Goal: Check status: Check status

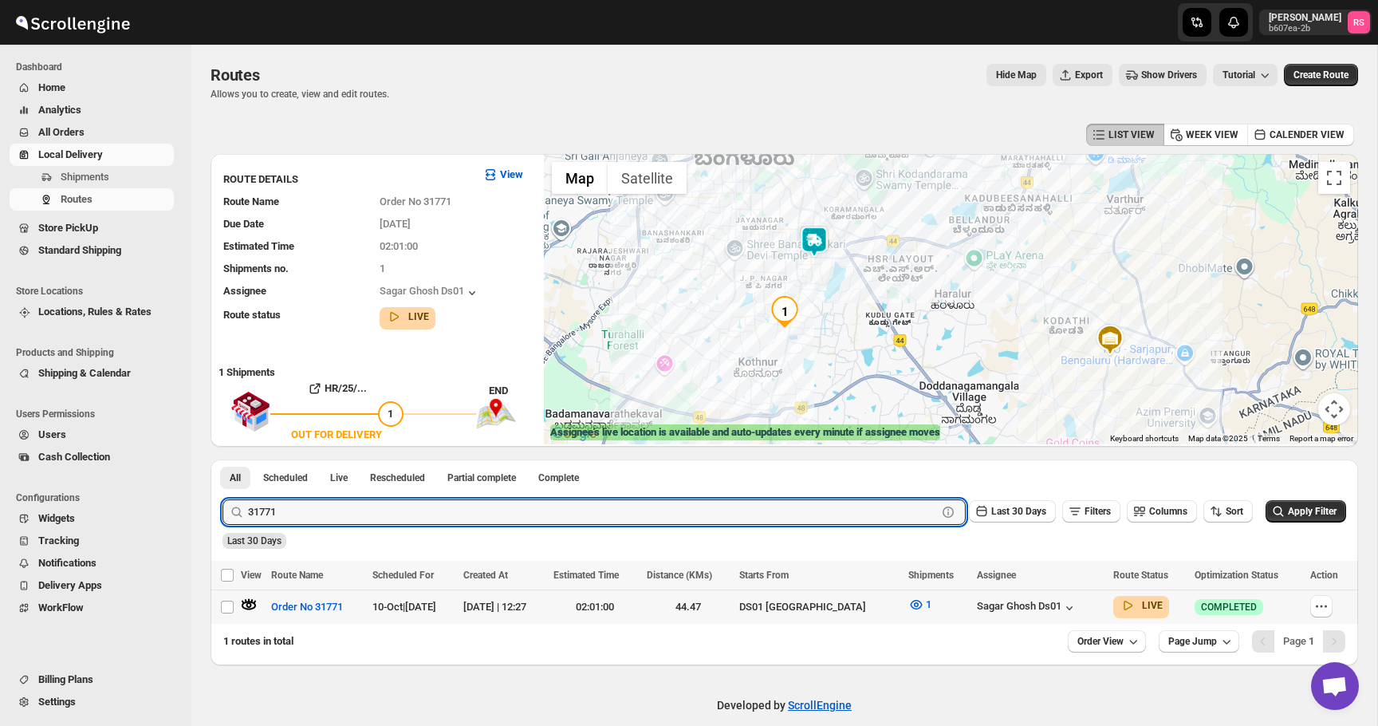
scroll to position [11, 0]
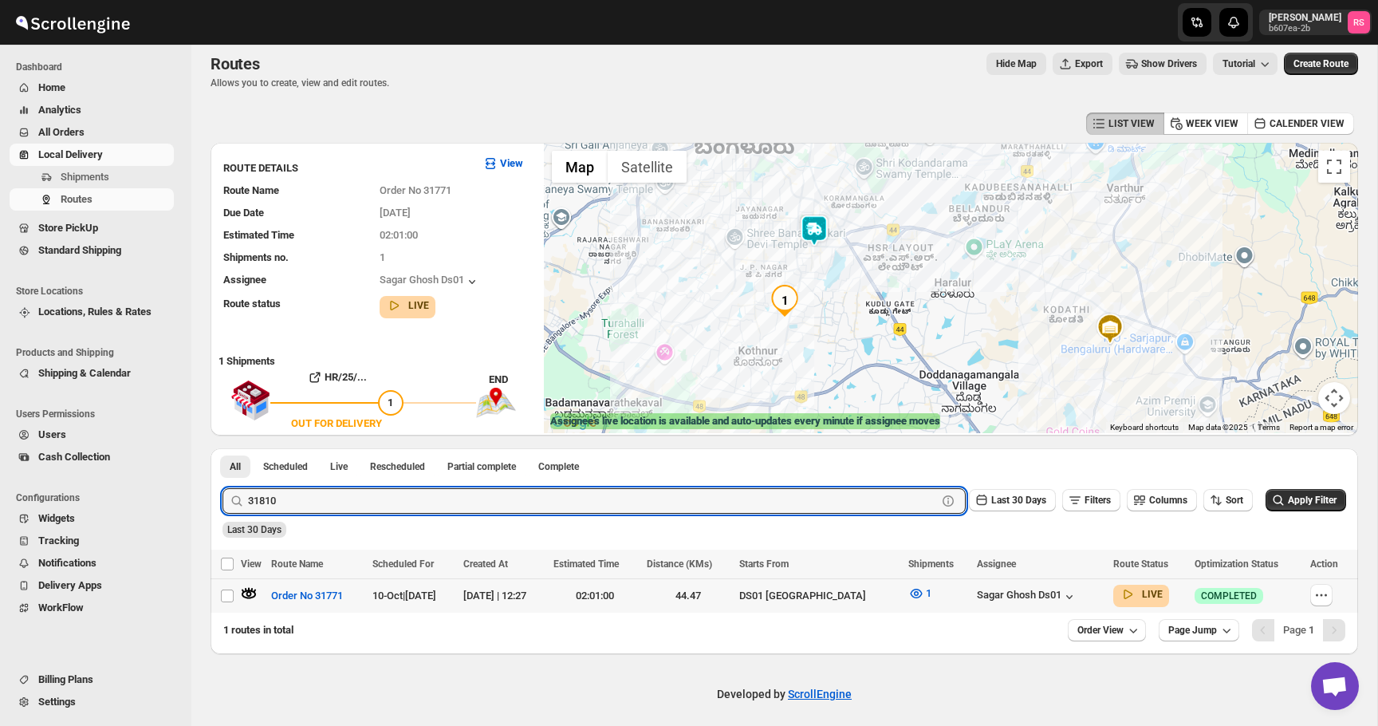
type input "31810"
click at [222, 448] on button "Submit" at bounding box center [244, 456] width 45 height 17
click at [250, 592] on icon "button" at bounding box center [249, 593] width 16 height 16
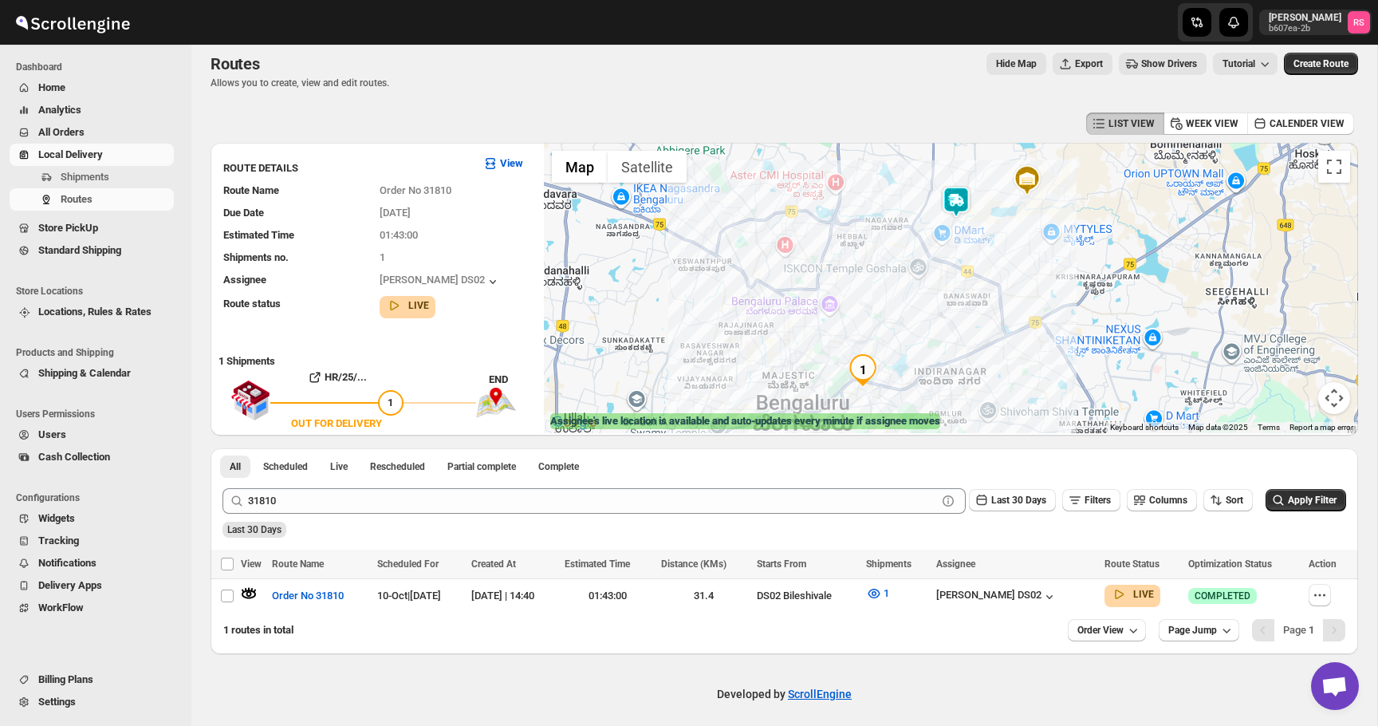
click at [958, 195] on img at bounding box center [956, 202] width 32 height 32
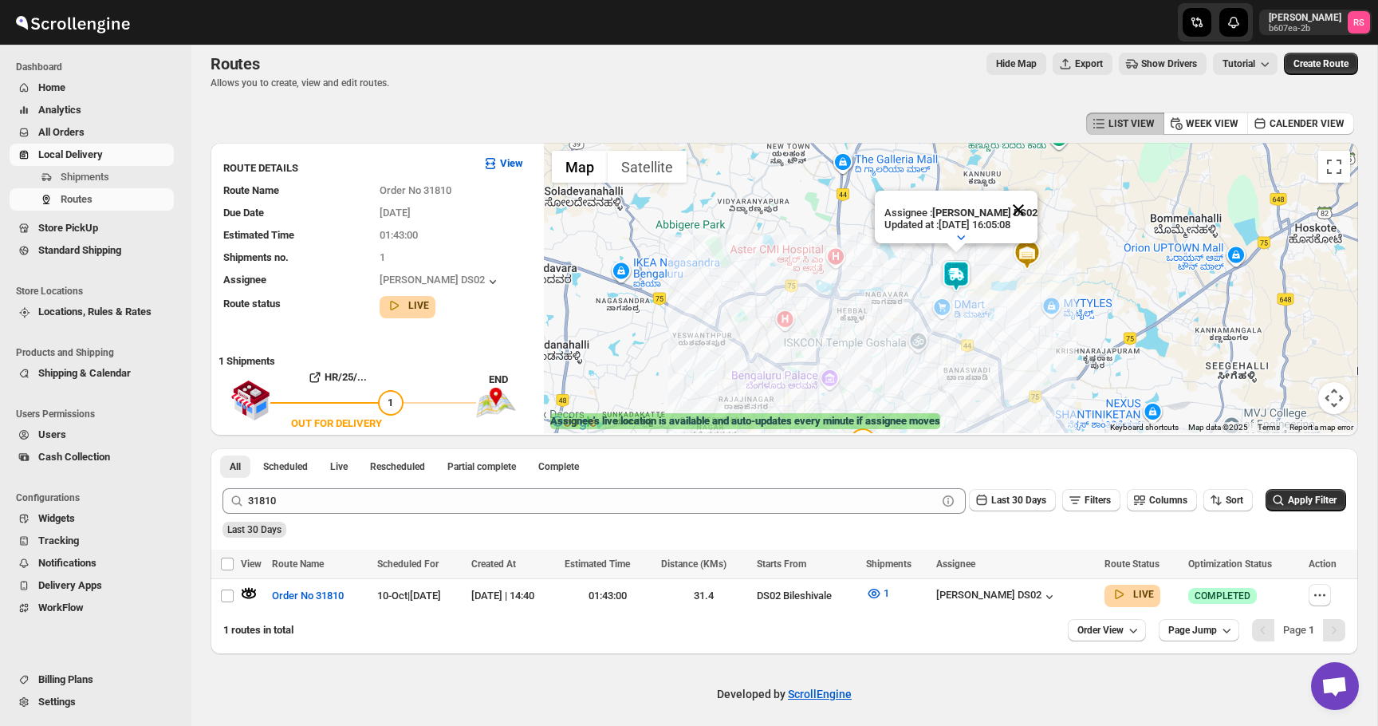
click at [1012, 205] on button "Close" at bounding box center [1018, 210] width 38 height 38
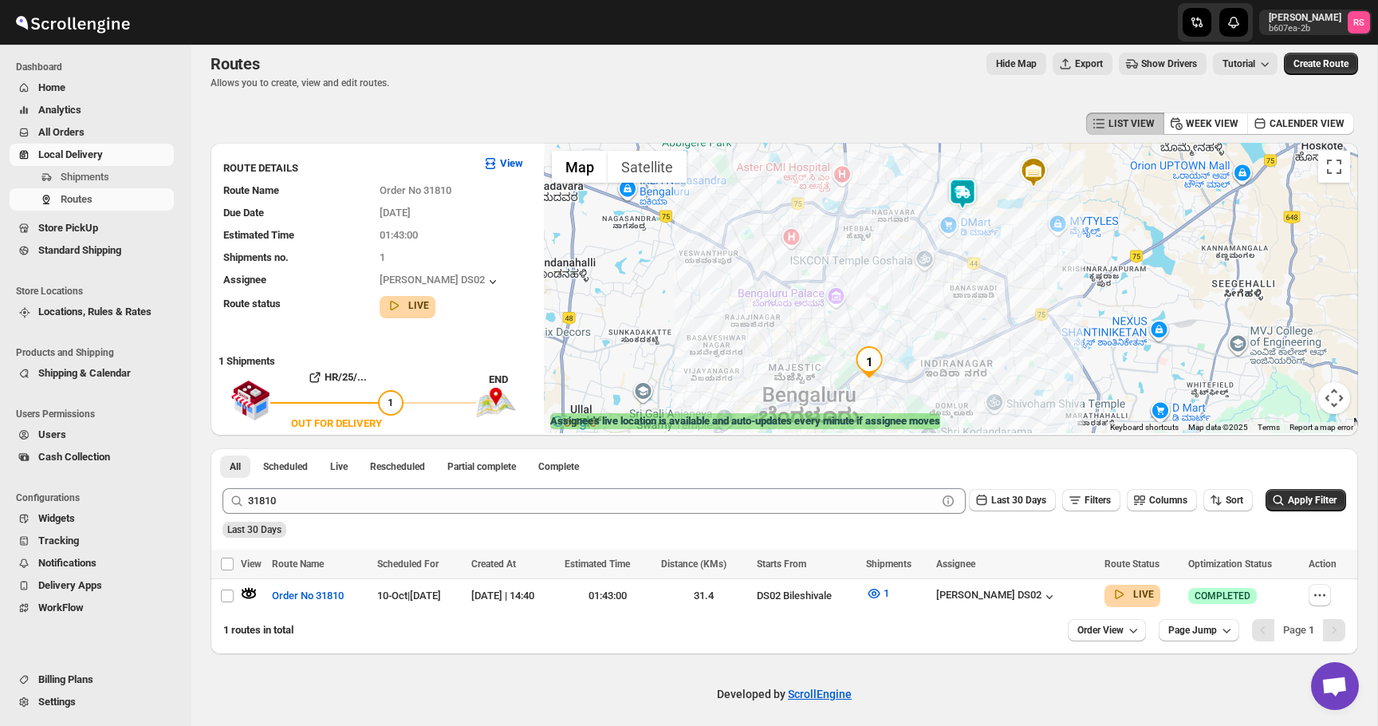
drag, startPoint x: 914, startPoint y: 206, endPoint x: 920, endPoint y: 126, distance: 80.0
click at [920, 126] on div "LIST VIEW WEEK VIEW CALENDER VIEW ROUTE DETAILS View Route Name Order No 31810 …" at bounding box center [785, 380] width 1148 height 545
click at [247, 591] on icon "button" at bounding box center [249, 594] width 6 height 6
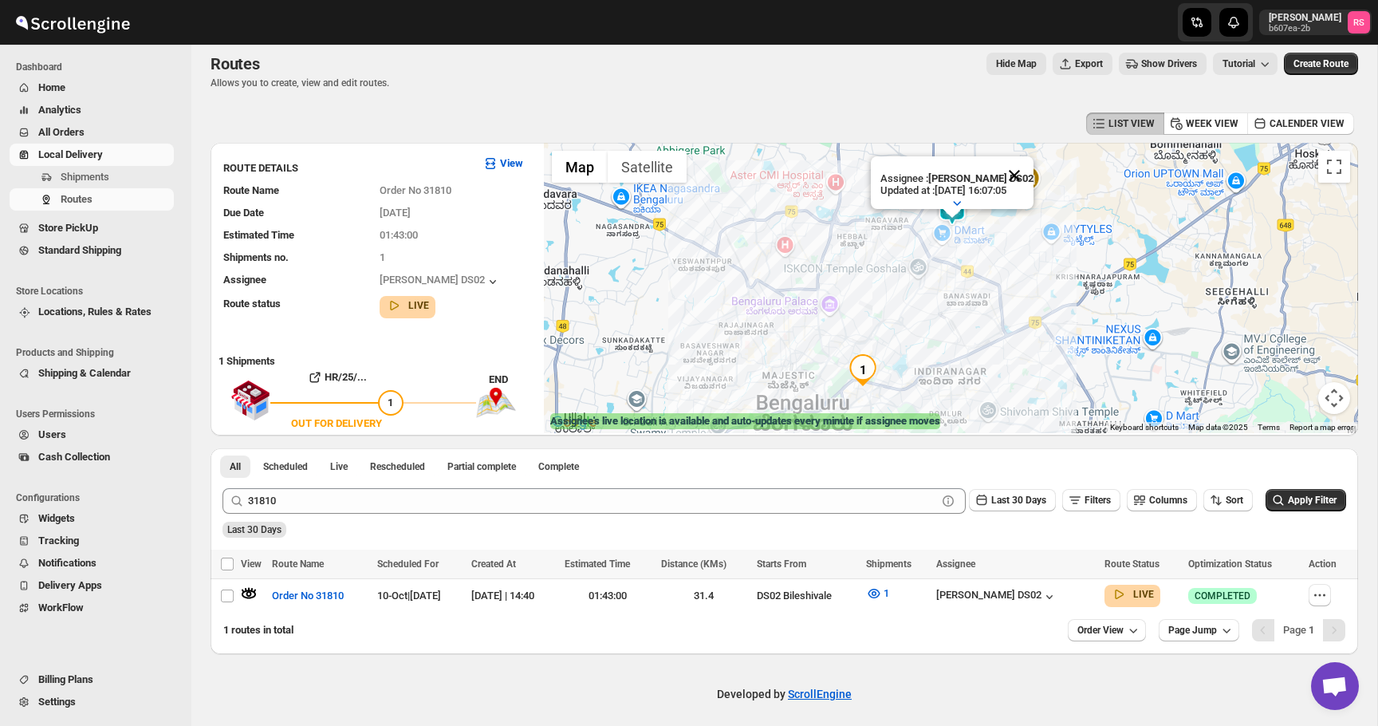
click at [1017, 166] on button "Close" at bounding box center [1014, 175] width 38 height 38
click at [950, 213] on img at bounding box center [951, 211] width 32 height 32
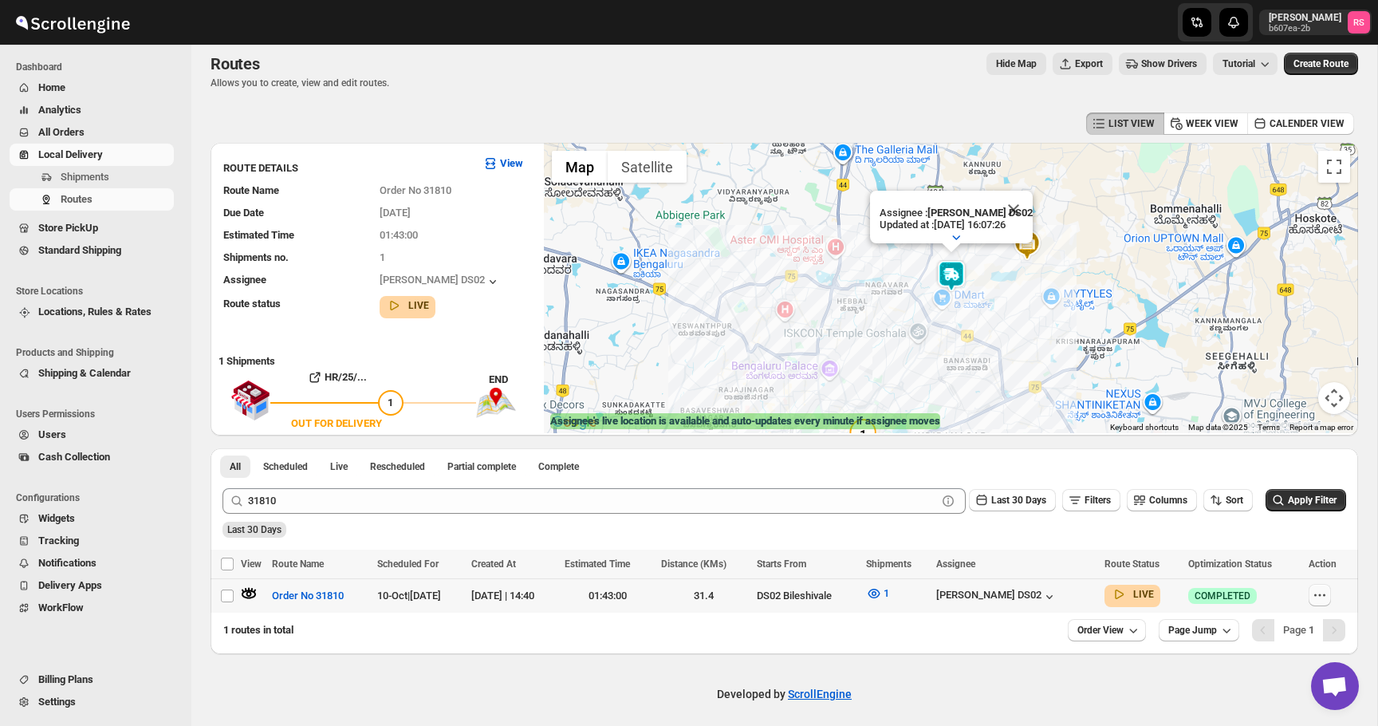
click at [1322, 600] on icon "button" at bounding box center [1320, 595] width 16 height 16
checkbox input "true"
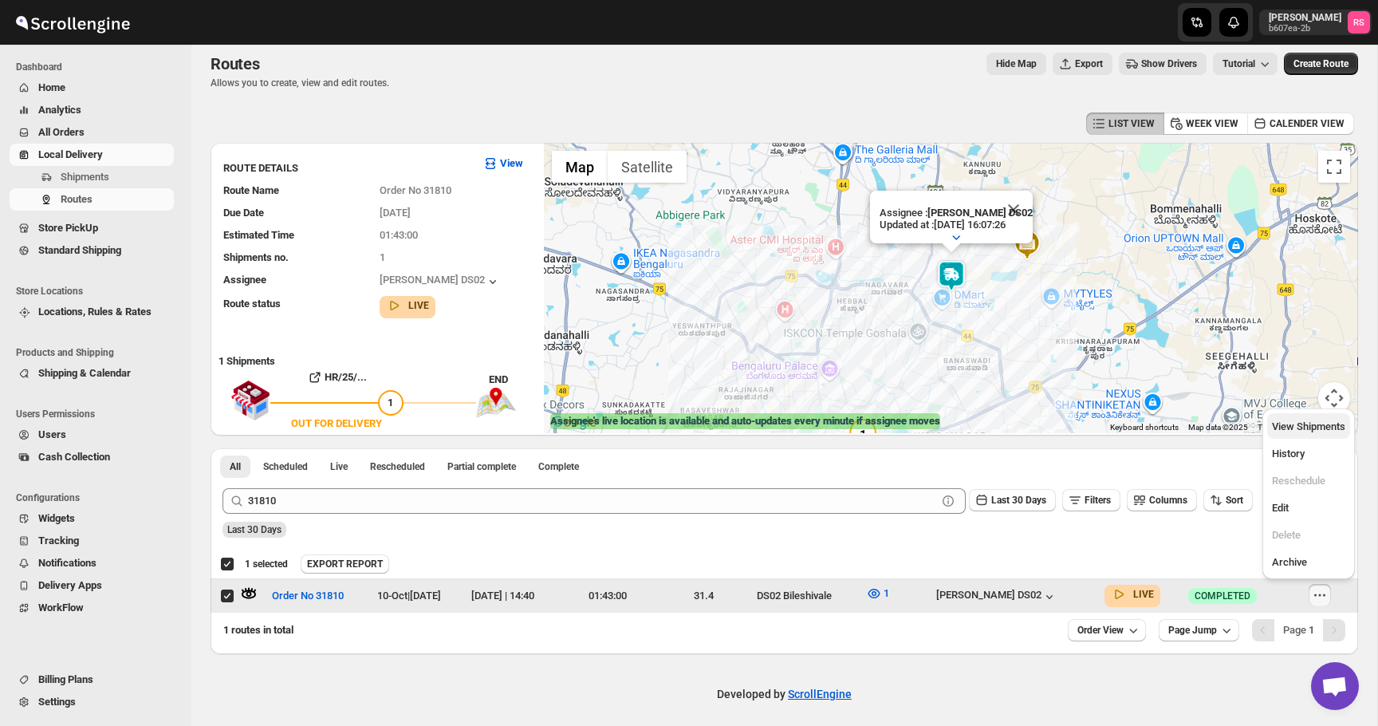
click at [1294, 425] on span "View Shipments" at bounding box center [1308, 426] width 73 height 12
checkbox input "false"
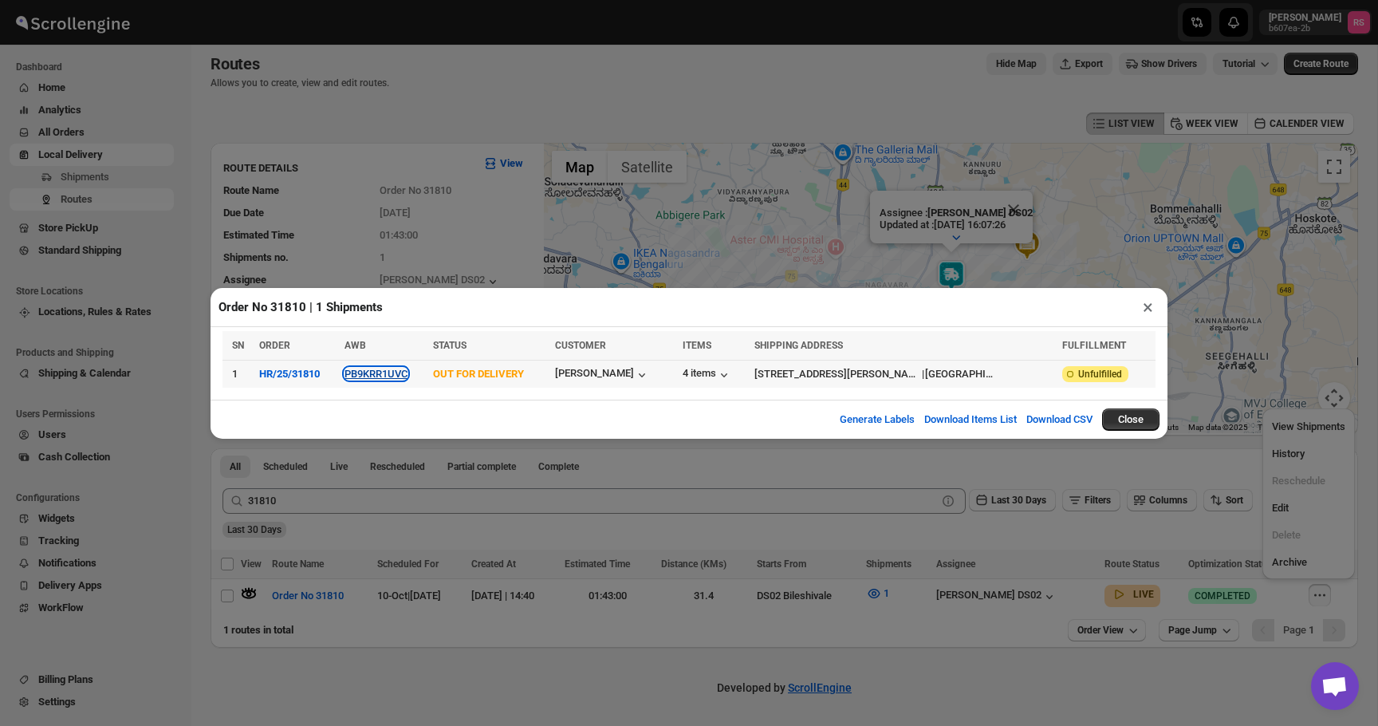
click at [388, 373] on button "PB9KRR1UVC" at bounding box center [375, 374] width 63 height 12
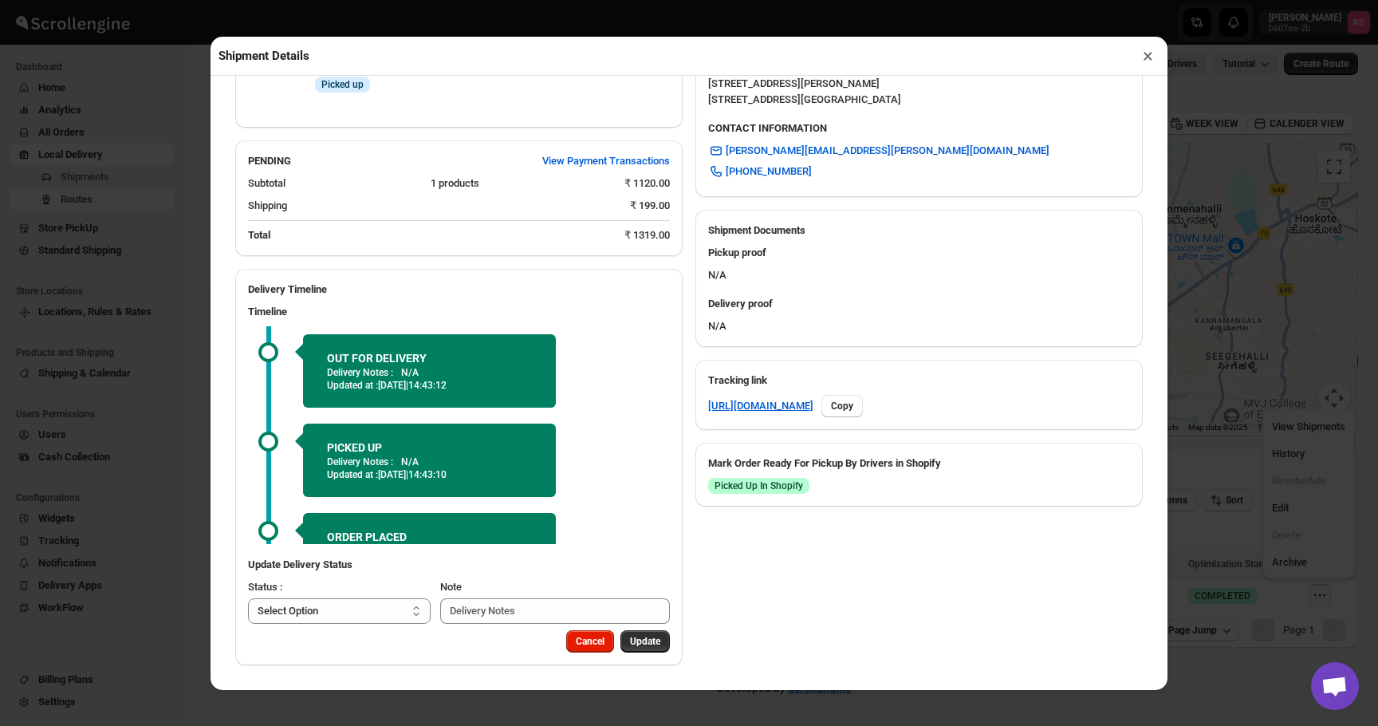
scroll to position [573, 0]
drag, startPoint x: 445, startPoint y: 383, endPoint x: 652, endPoint y: 425, distance: 210.8
click at [652, 425] on div "OUT FOR DELIVERY Delivery Notes : N/A Updated at : [DATE] | 14:43:12 PICKED UP …" at bounding box center [459, 460] width 422 height 268
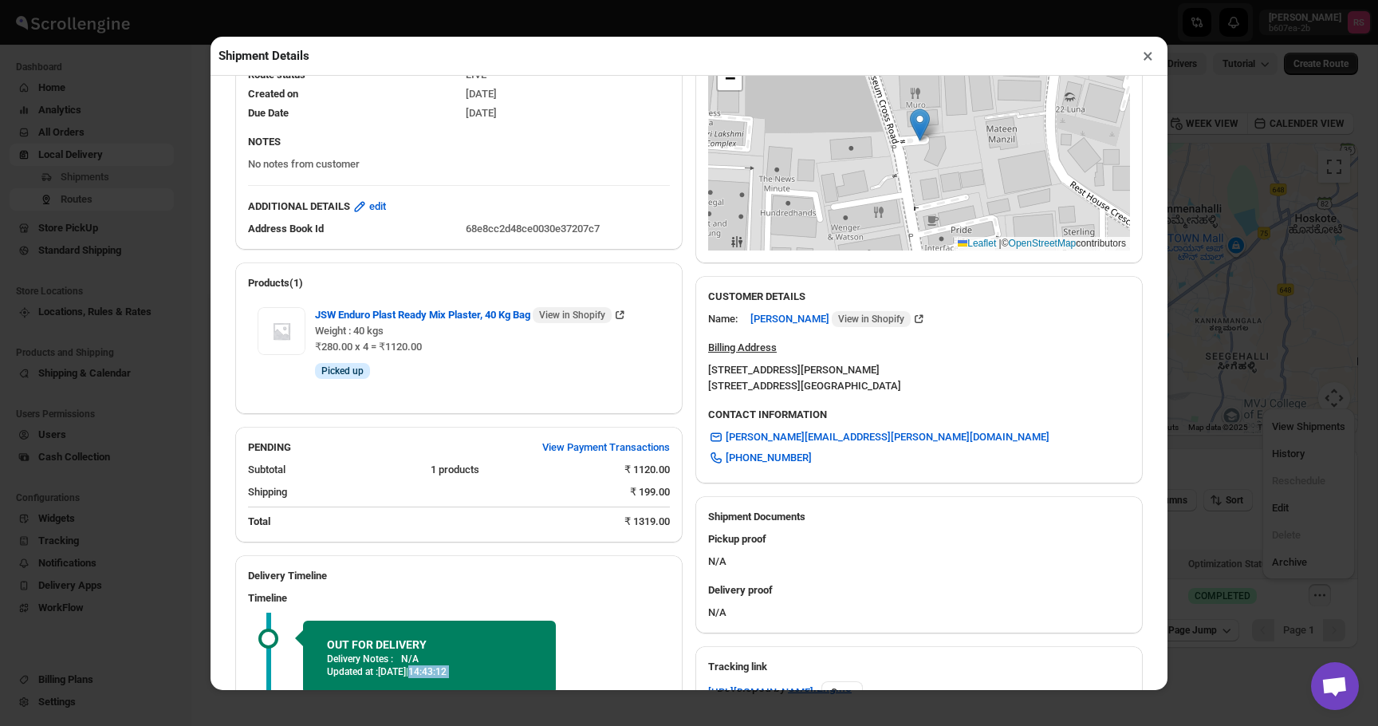
scroll to position [0, 0]
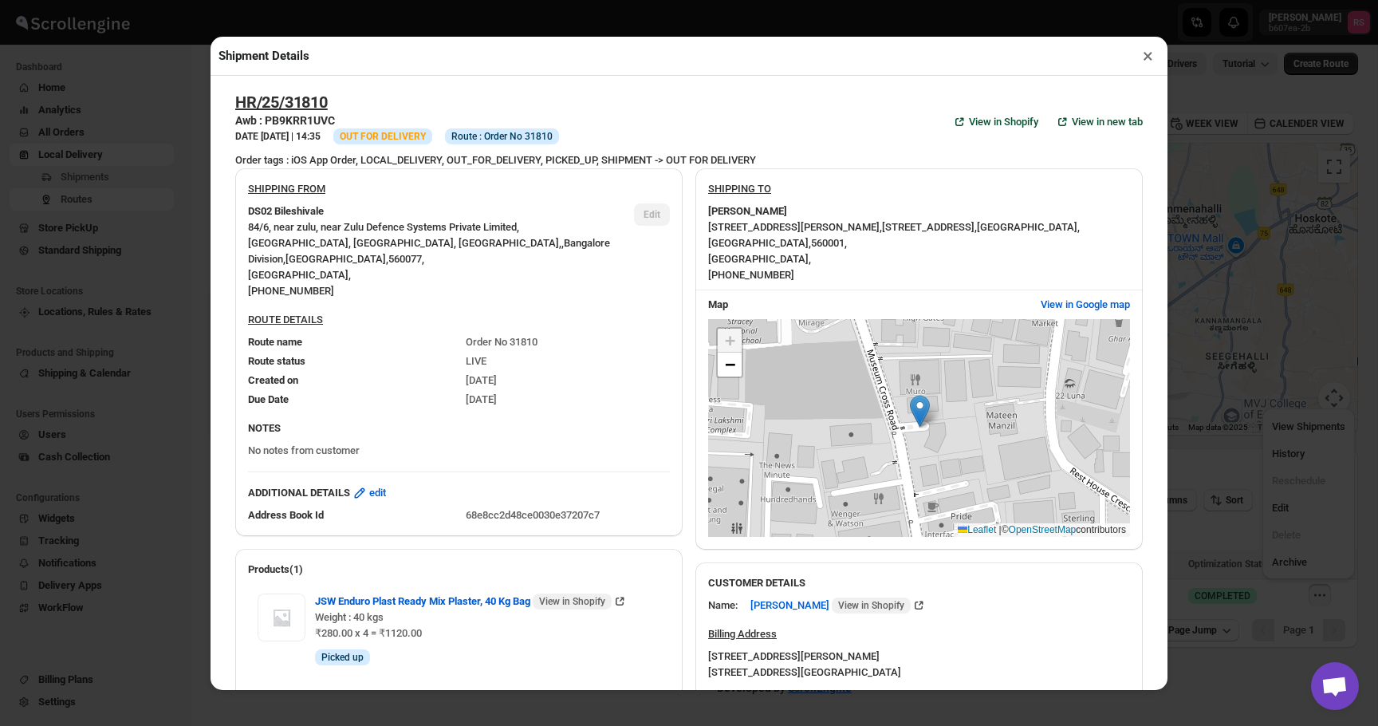
click at [1150, 45] on button "×" at bounding box center [1147, 56] width 23 height 22
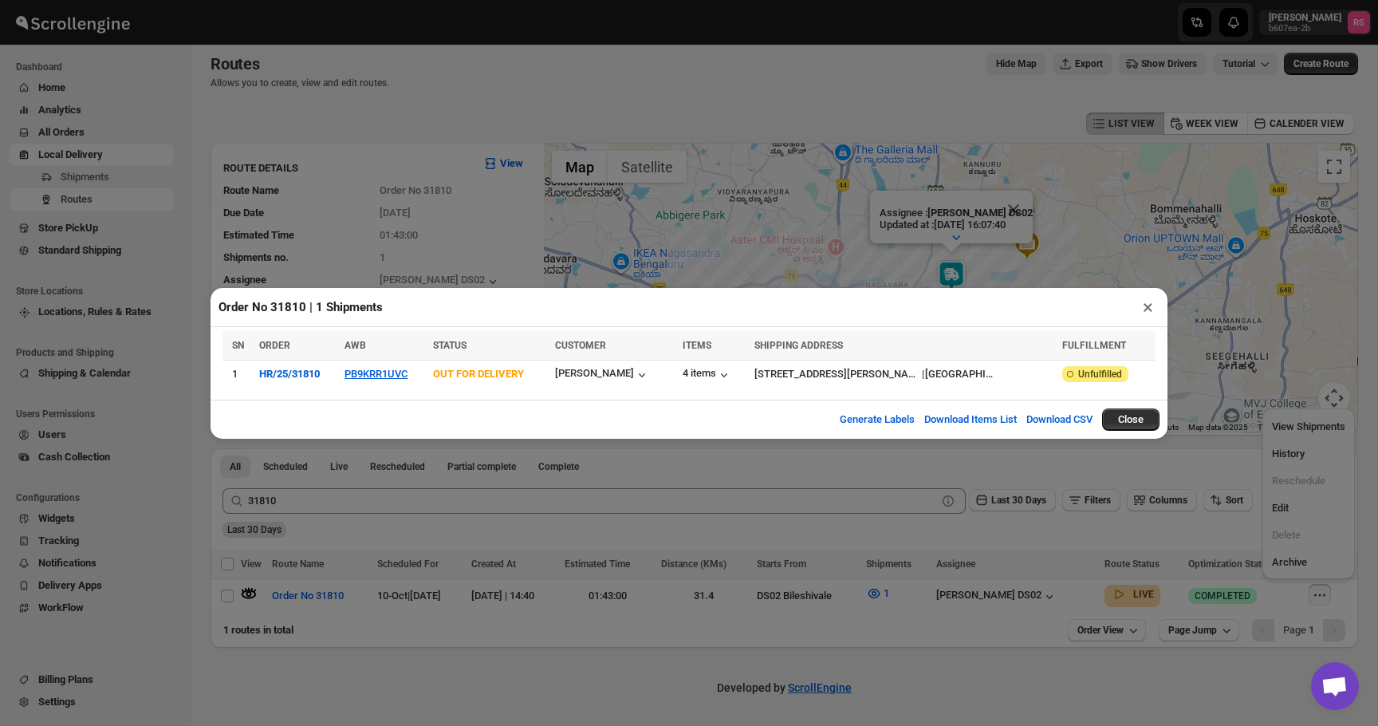
click at [1146, 311] on button "×" at bounding box center [1147, 307] width 23 height 22
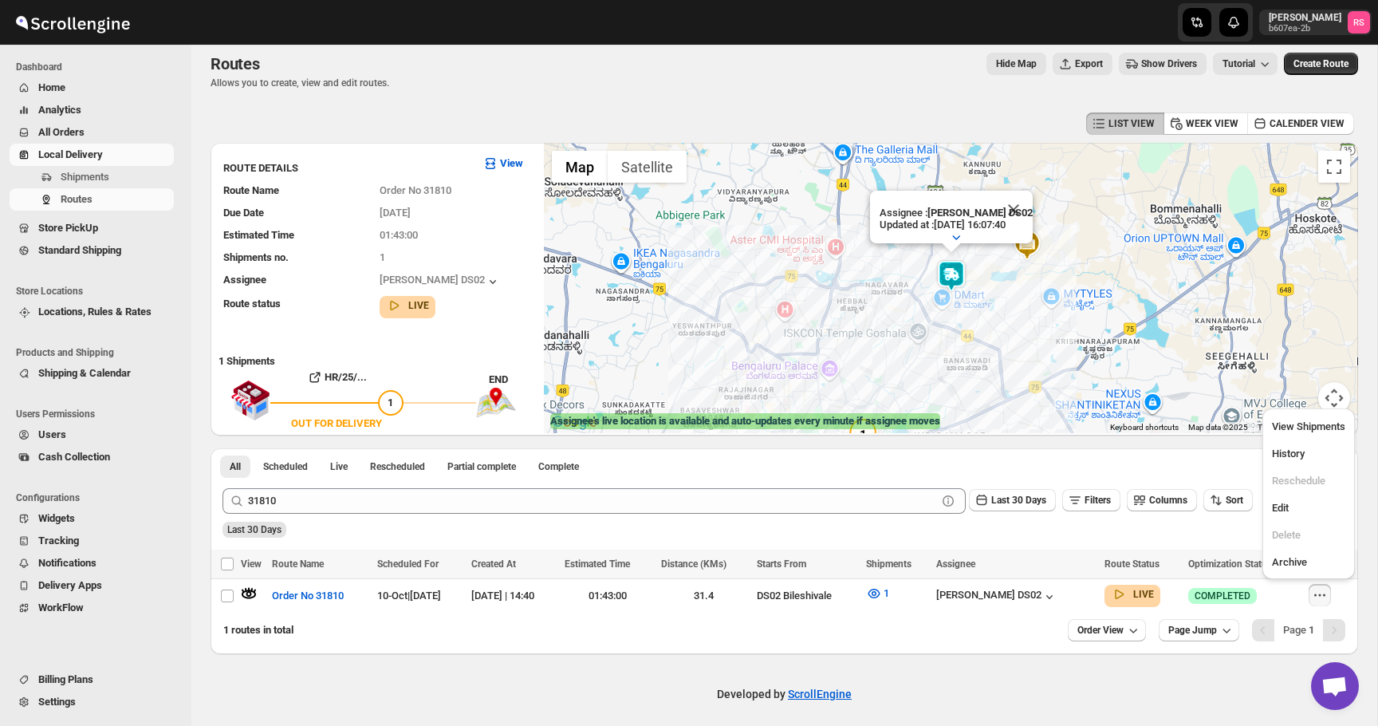
click at [876, 449] on div "All Scheduled Live Rescheduled Partial complete Complete More views All Schedul…" at bounding box center [785, 462] width 1148 height 28
click at [1057, 597] on icon "button" at bounding box center [1049, 597] width 16 height 16
click at [714, 453] on div "All Scheduled Live Rescheduled Partial complete Complete More views All Schedul…" at bounding box center [785, 462] width 1148 height 28
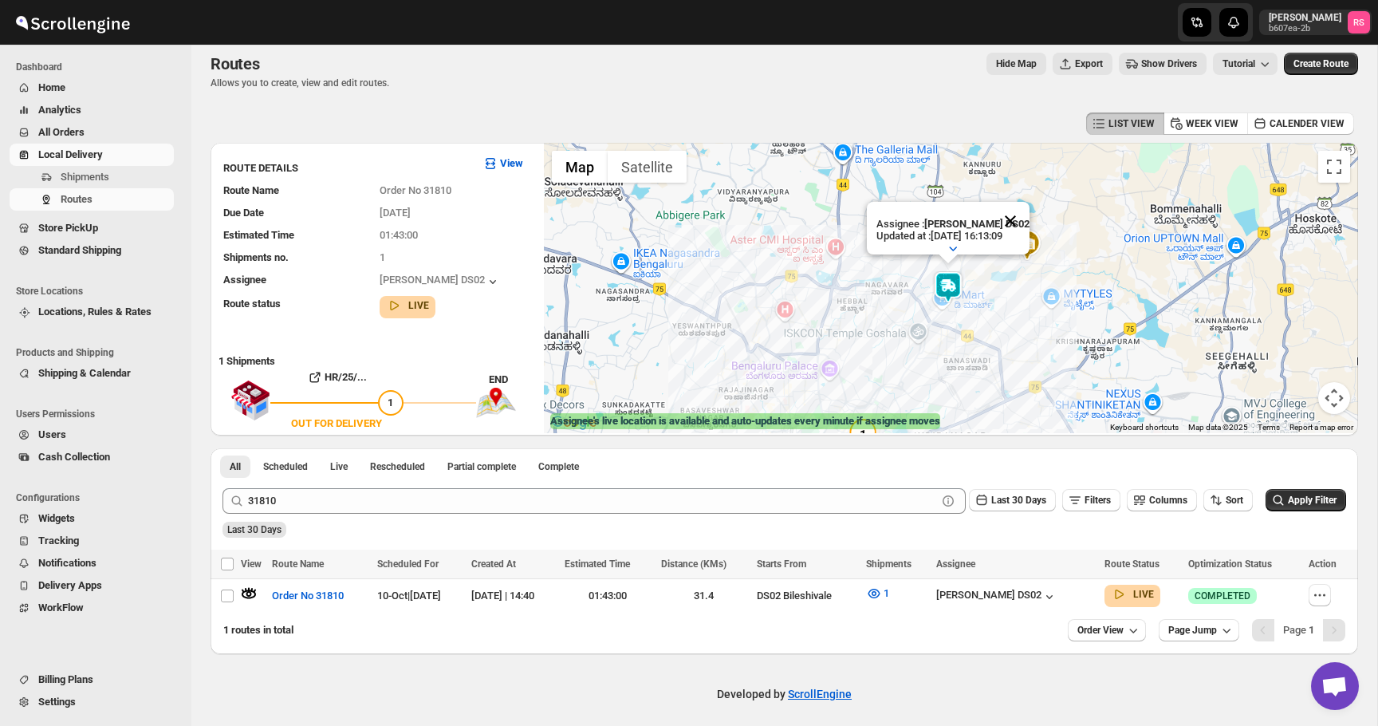
click at [1015, 216] on button "Close" at bounding box center [1010, 221] width 38 height 38
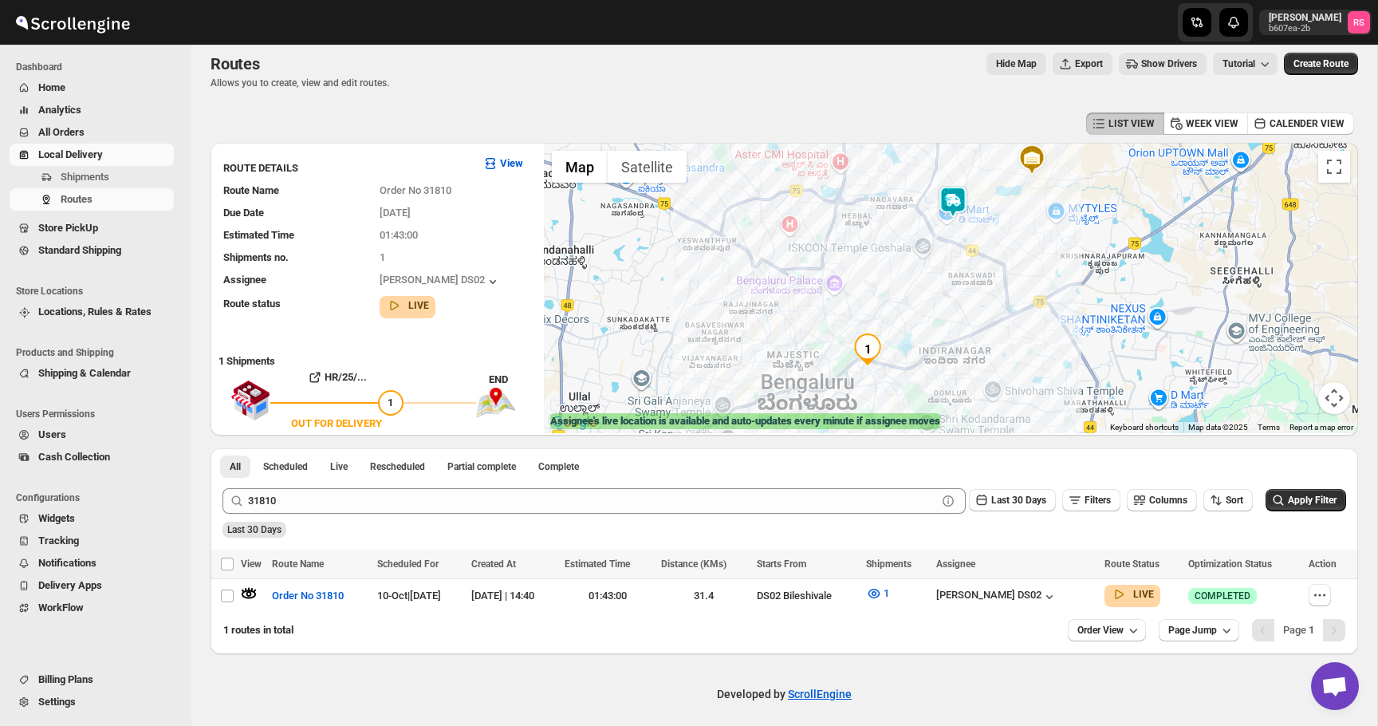
drag, startPoint x: 991, startPoint y: 289, endPoint x: 996, endPoint y: 204, distance: 85.5
click at [996, 204] on div at bounding box center [951, 288] width 814 height 290
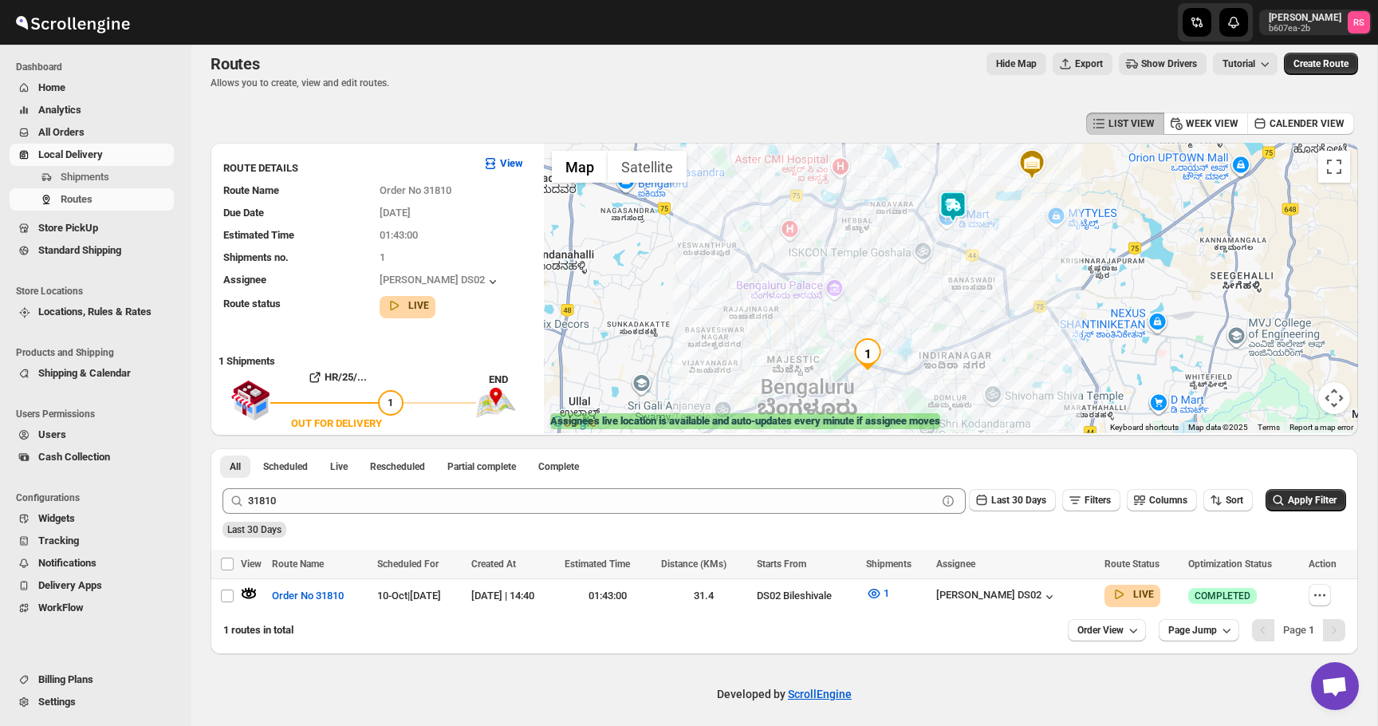
click at [951, 241] on div at bounding box center [951, 288] width 814 height 290
drag, startPoint x: 968, startPoint y: 246, endPoint x: 978, endPoint y: 253, distance: 12.6
click at [978, 253] on div at bounding box center [951, 288] width 814 height 290
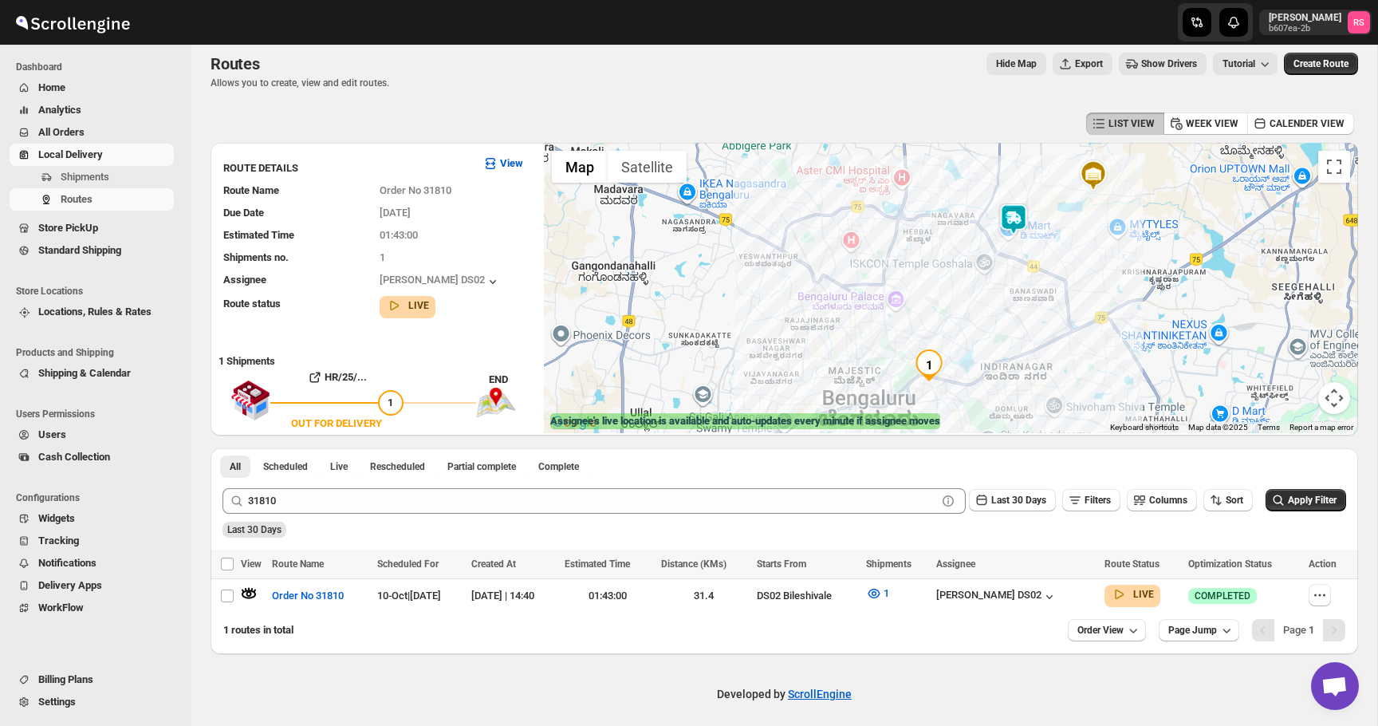
drag, startPoint x: 978, startPoint y: 253, endPoint x: 1033, endPoint y: 256, distance: 54.3
click at [1031, 258] on div at bounding box center [951, 288] width 814 height 290
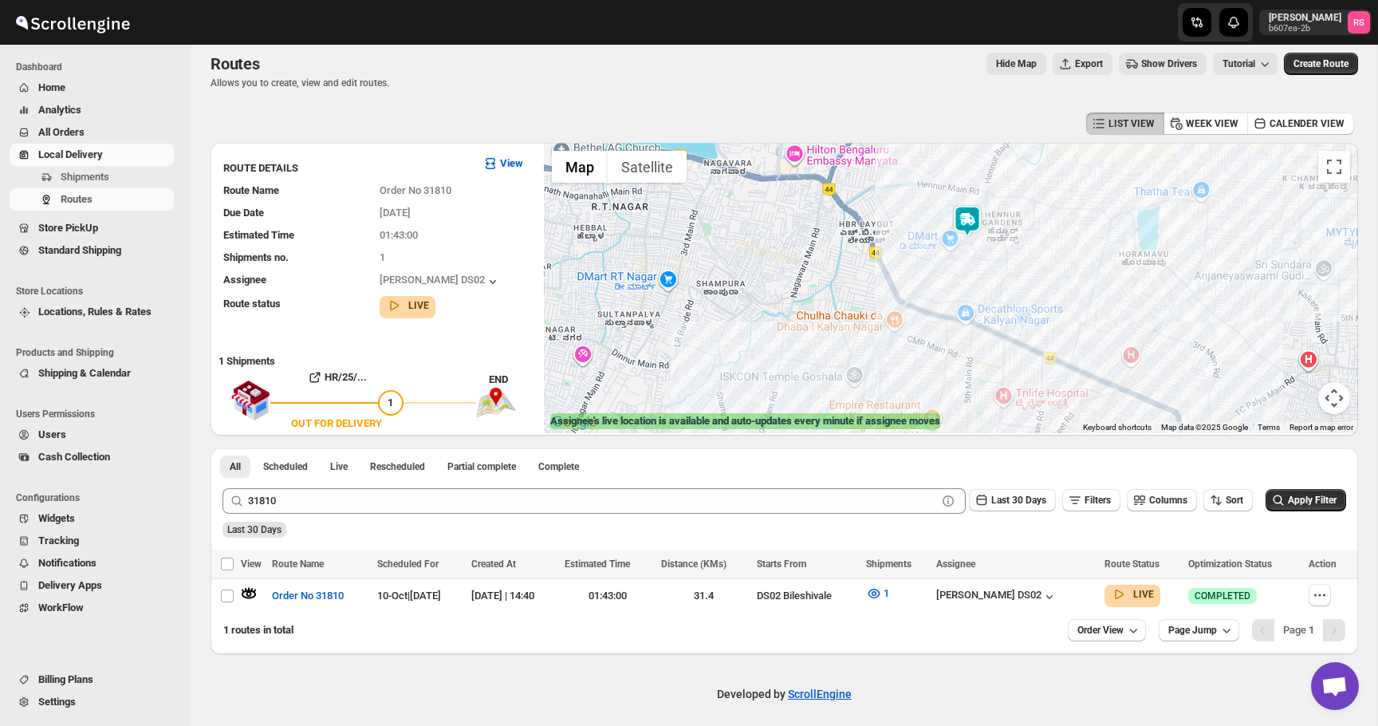
drag, startPoint x: 1031, startPoint y: 258, endPoint x: 1045, endPoint y: 327, distance: 69.9
click at [1045, 327] on div at bounding box center [951, 288] width 814 height 290
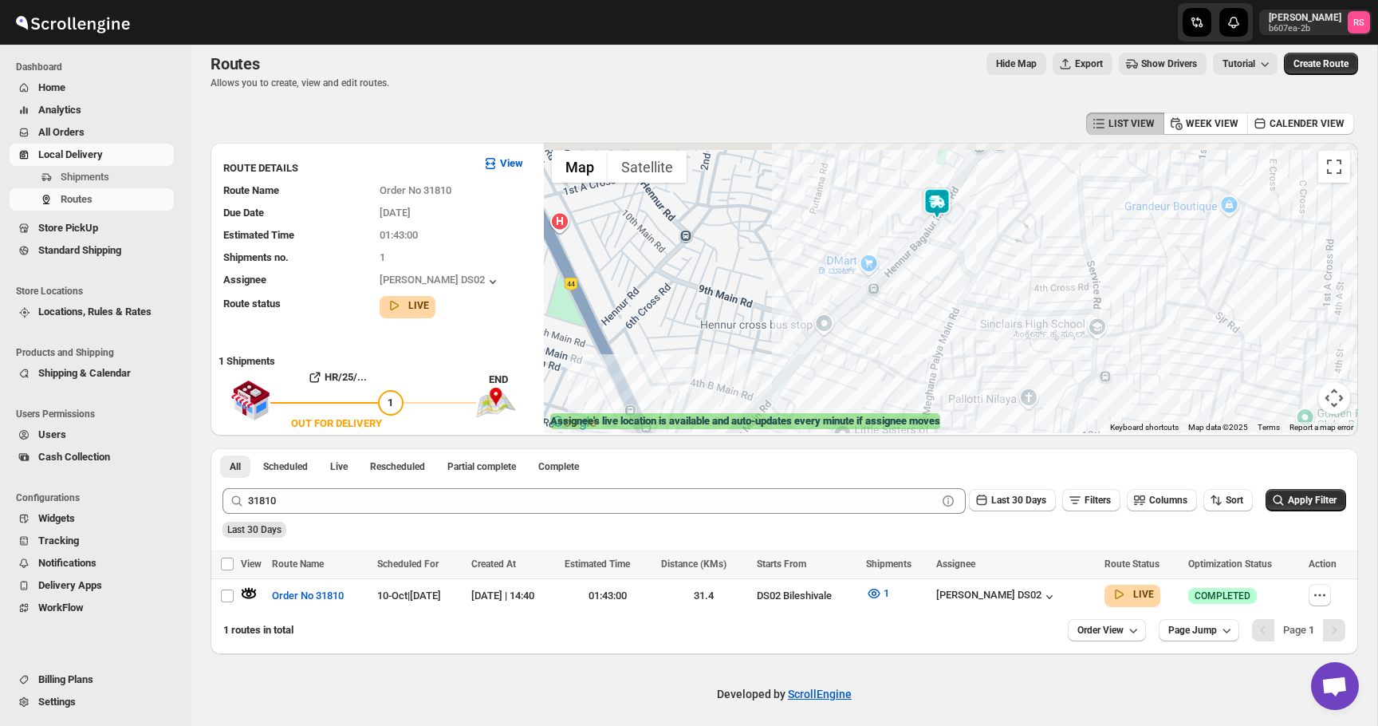
drag, startPoint x: 981, startPoint y: 252, endPoint x: 994, endPoint y: 281, distance: 32.5
click at [994, 281] on div at bounding box center [951, 288] width 814 height 290
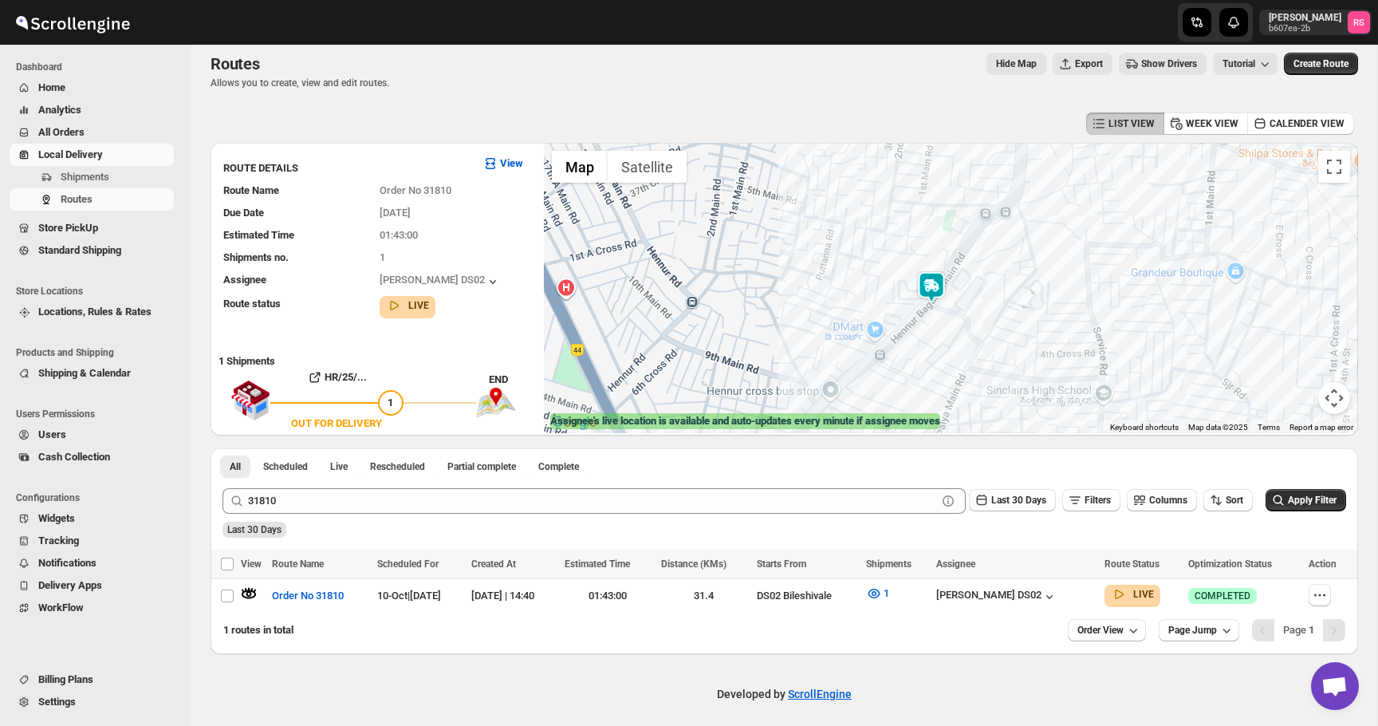
drag, startPoint x: 994, startPoint y: 281, endPoint x: 1000, endPoint y: 346, distance: 64.8
click at [1000, 346] on div at bounding box center [951, 288] width 814 height 290
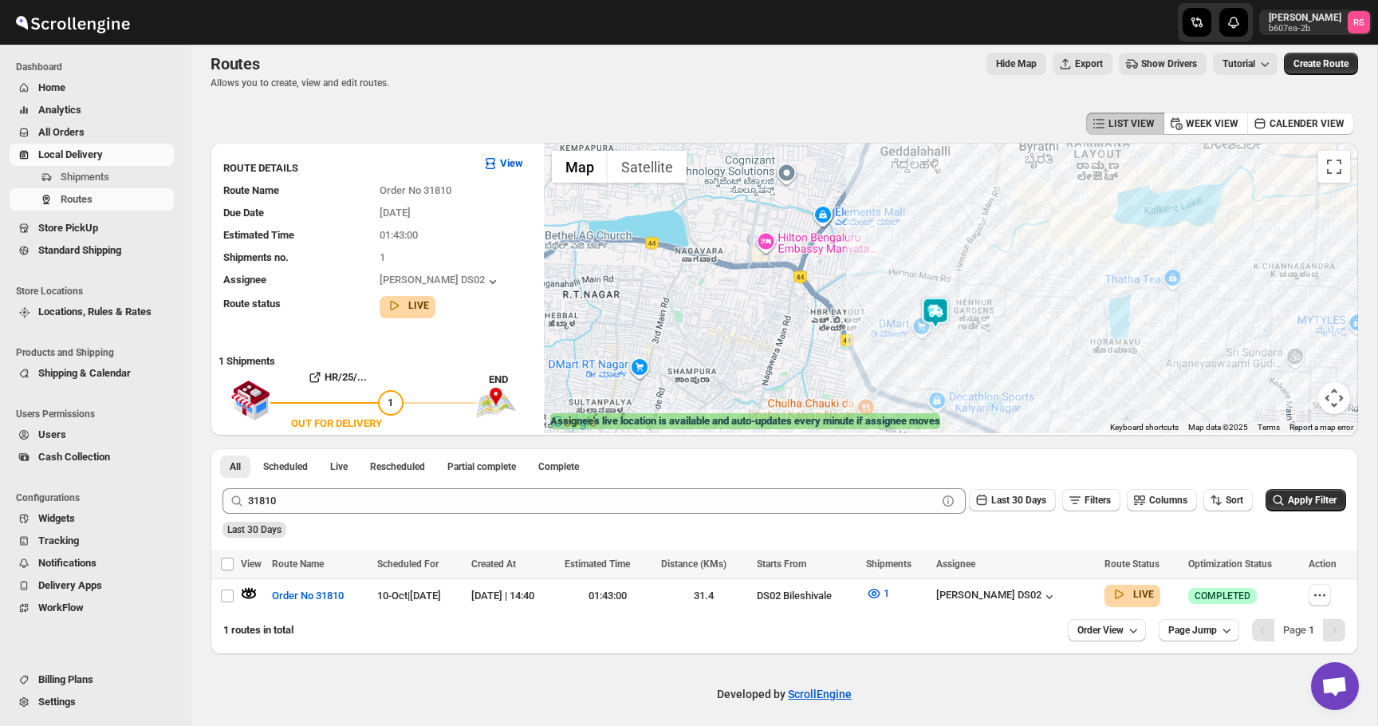
drag, startPoint x: 936, startPoint y: 337, endPoint x: 936, endPoint y: 264, distance: 72.6
click at [936, 264] on div at bounding box center [951, 288] width 814 height 290
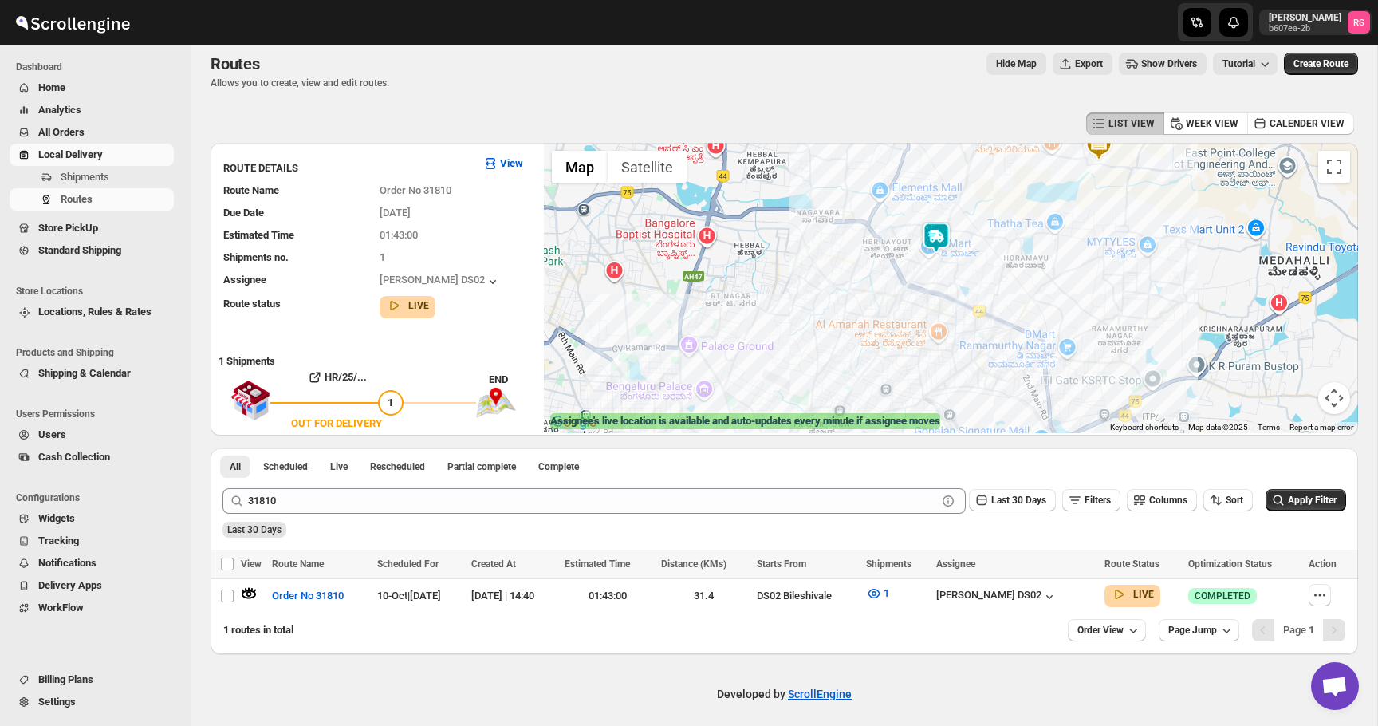
drag, startPoint x: 947, startPoint y: 274, endPoint x: 962, endPoint y: 190, distance: 85.7
click at [962, 190] on div at bounding box center [951, 288] width 814 height 290
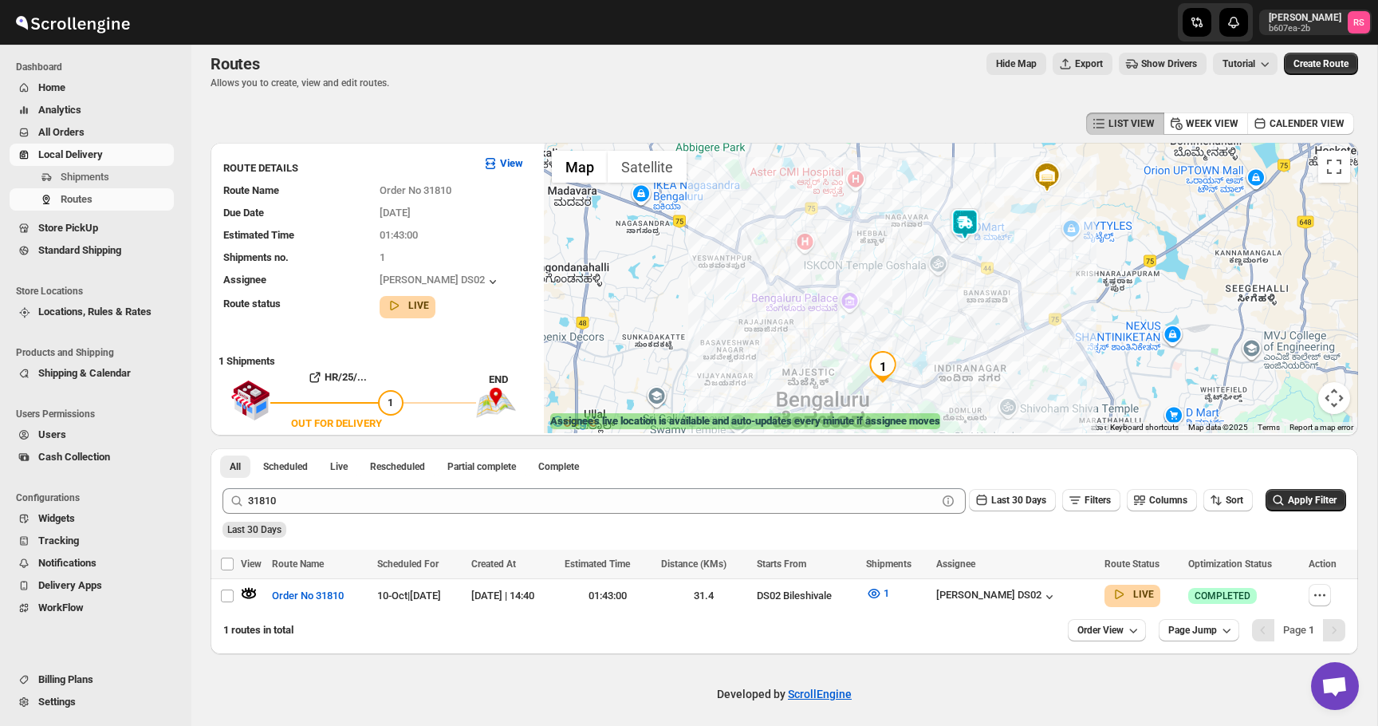
drag, startPoint x: 962, startPoint y: 190, endPoint x: 971, endPoint y: 248, distance: 59.0
click at [971, 248] on div at bounding box center [951, 288] width 814 height 290
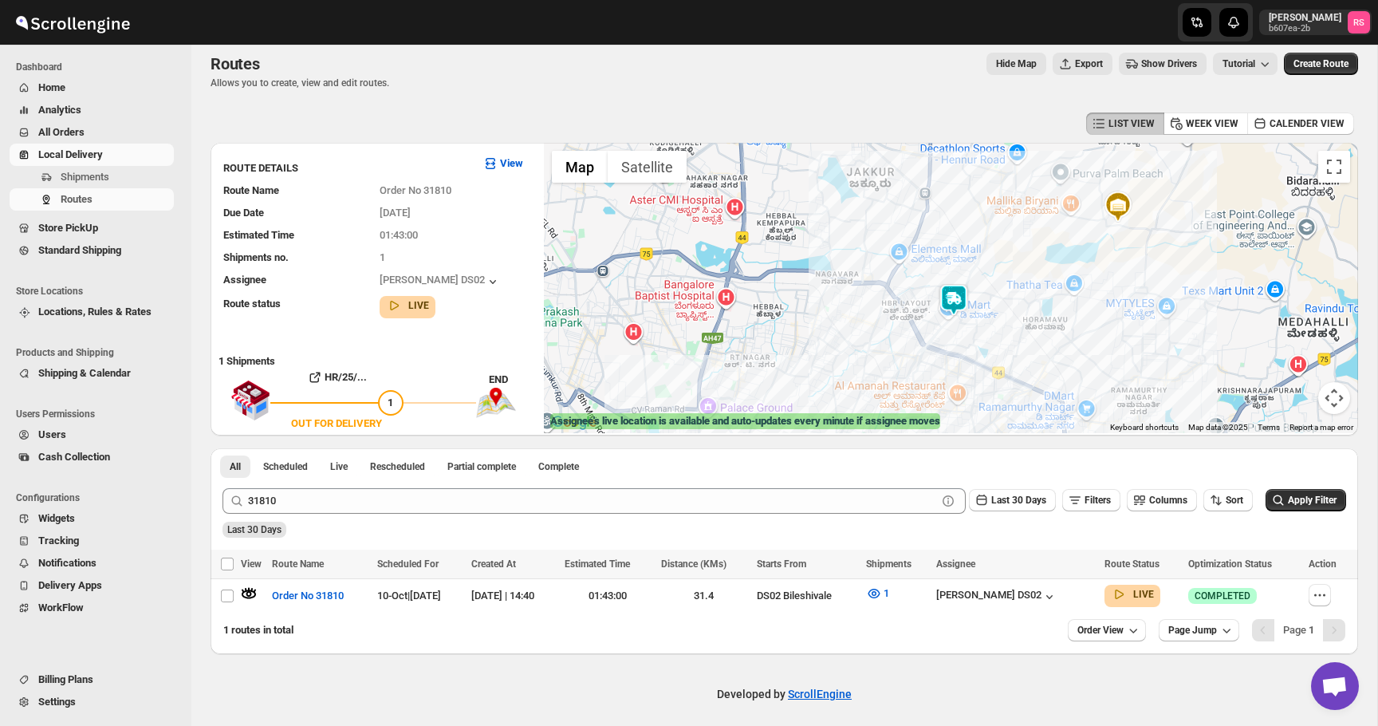
drag, startPoint x: 971, startPoint y: 248, endPoint x: 966, endPoint y: 329, distance: 81.5
click at [966, 329] on div at bounding box center [951, 288] width 814 height 290
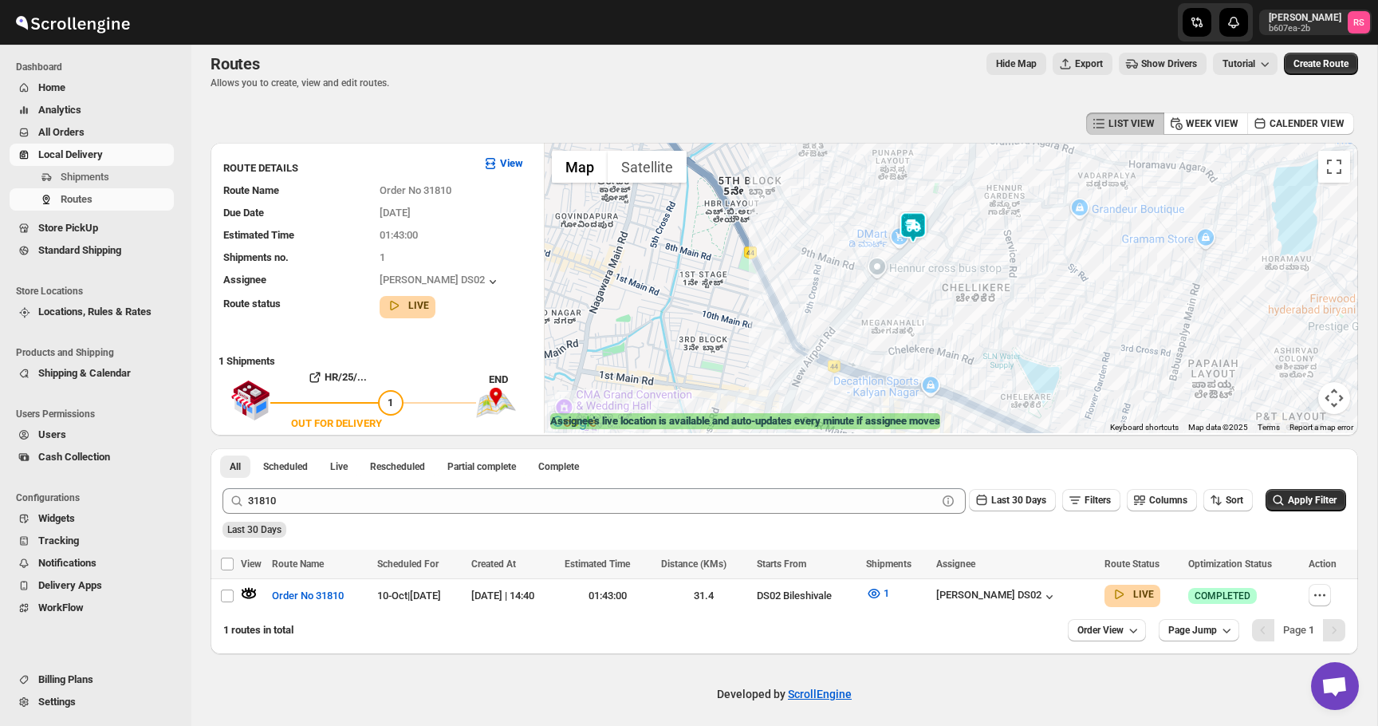
drag, startPoint x: 966, startPoint y: 324, endPoint x: 1019, endPoint y: 187, distance: 146.9
click at [1019, 187] on div at bounding box center [951, 288] width 814 height 290
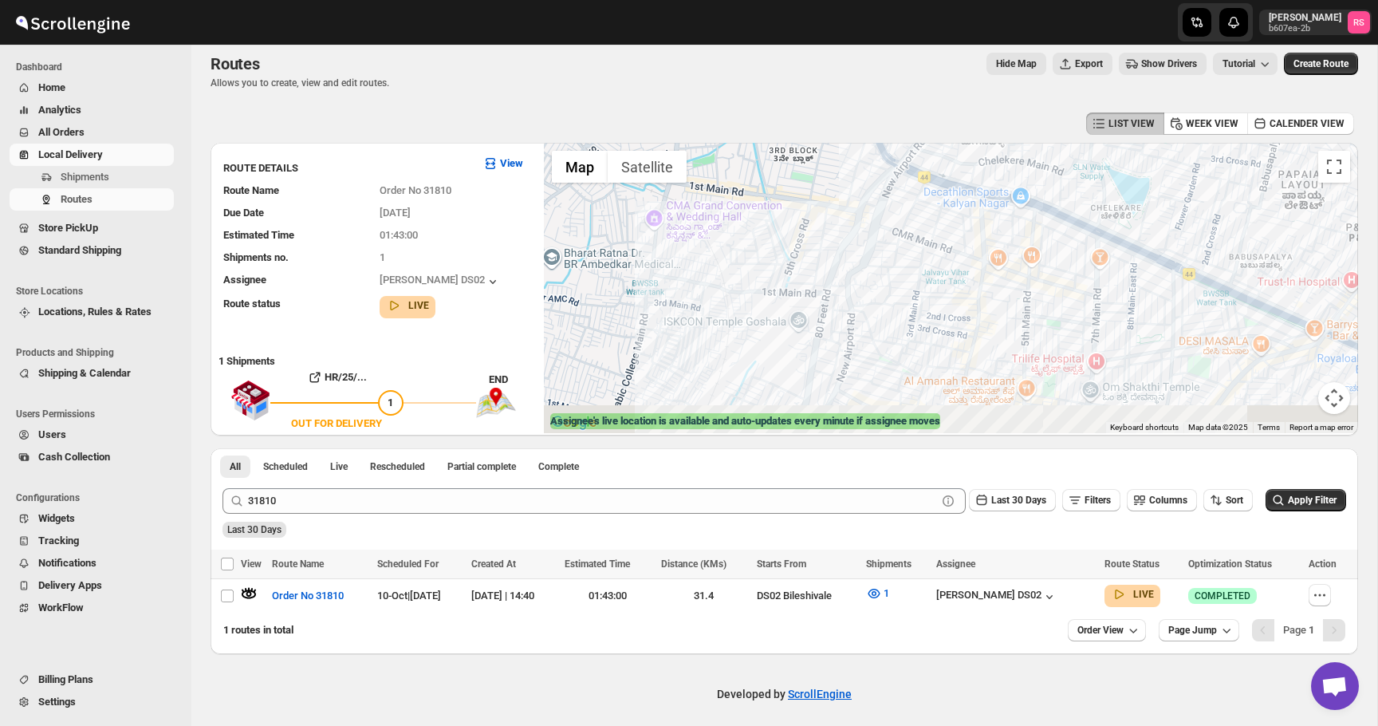
drag, startPoint x: 1019, startPoint y: 187, endPoint x: 1063, endPoint y: 93, distance: 103.8
click at [1063, 93] on div "Routes. This page is ready Routes Allows you to create, view and edit routes. H…" at bounding box center [784, 343] width 1186 height 620
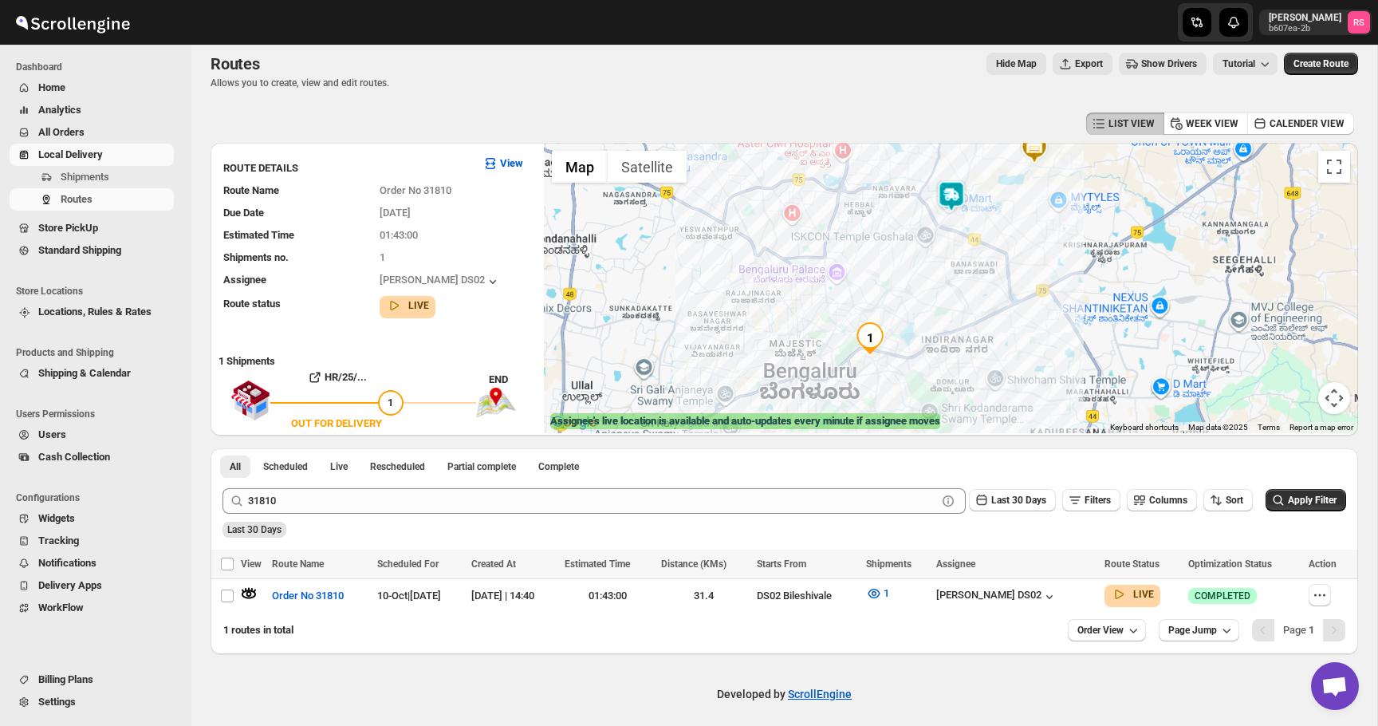
drag, startPoint x: 938, startPoint y: 269, endPoint x: 943, endPoint y: 237, distance: 32.3
click at [943, 237] on div at bounding box center [951, 288] width 814 height 290
